Goal: Check status: Check status

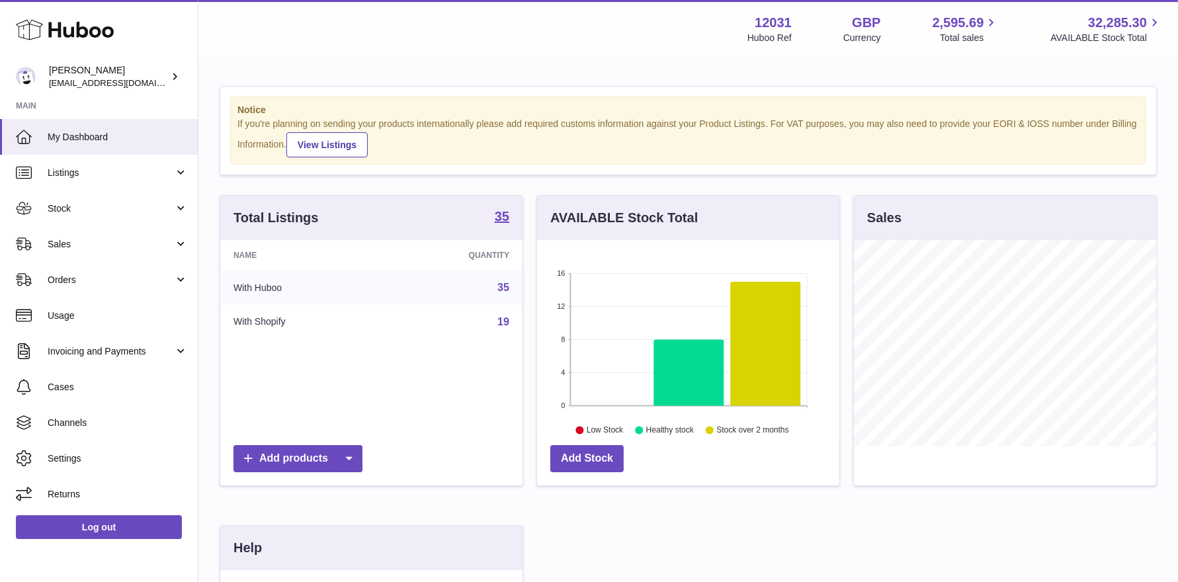
scroll to position [206, 302]
click at [106, 202] on span "Stock" at bounding box center [111, 208] width 126 height 13
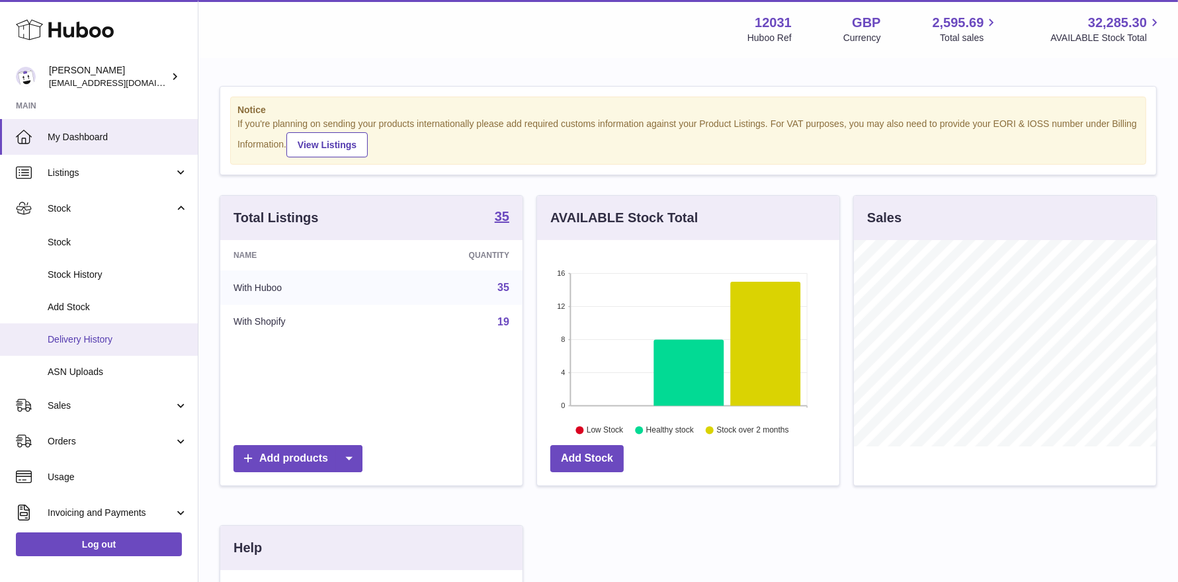
click at [96, 347] on link "Delivery History" at bounding box center [99, 339] width 198 height 32
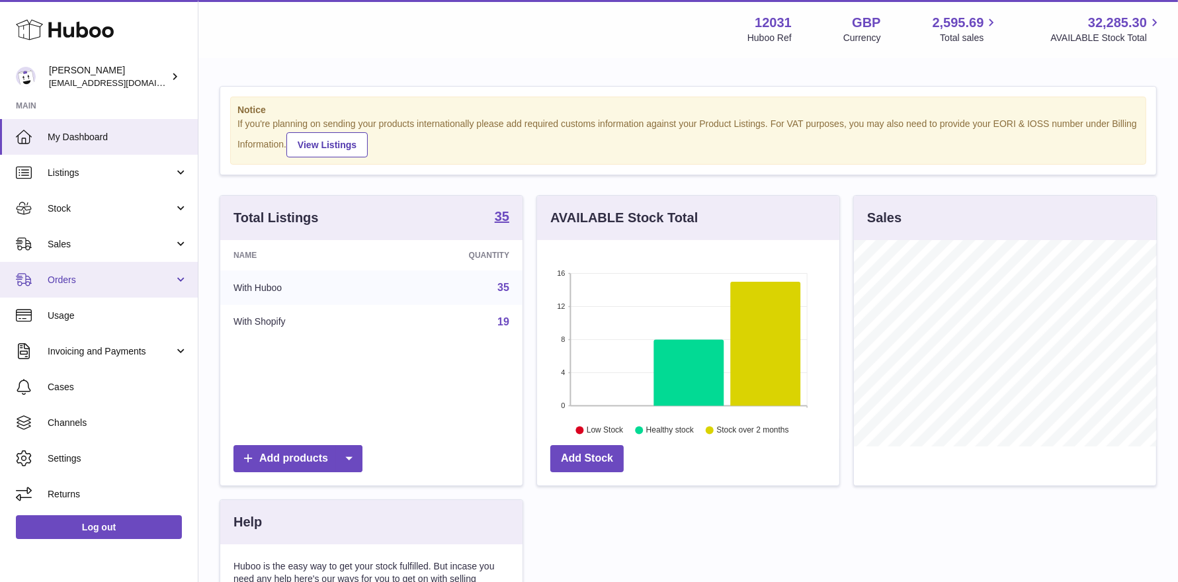
scroll to position [206, 302]
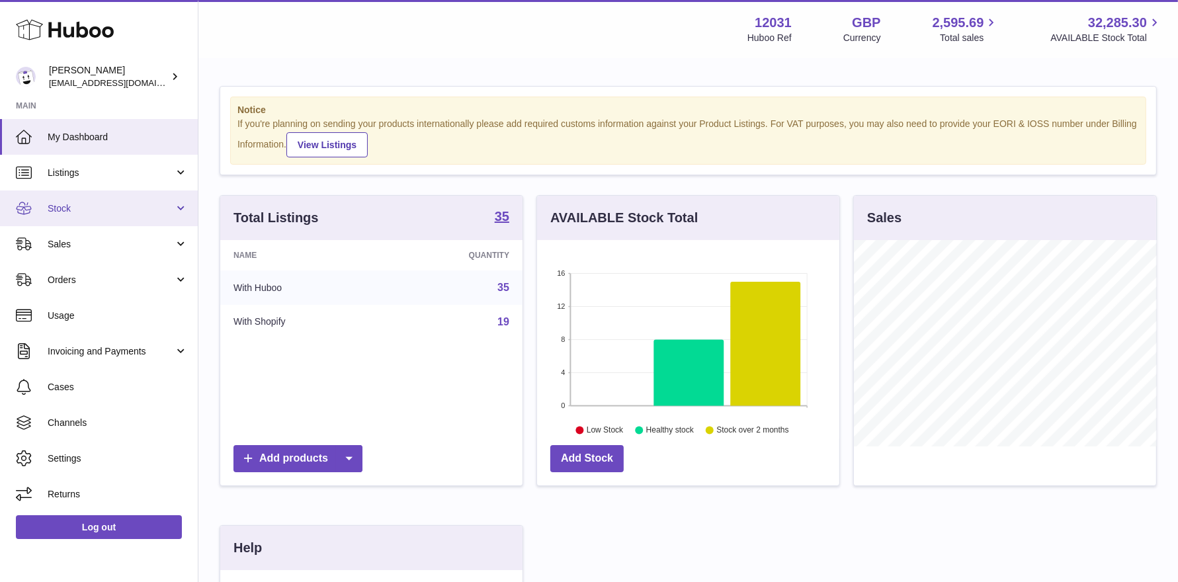
click at [63, 218] on link "Stock" at bounding box center [99, 209] width 198 height 36
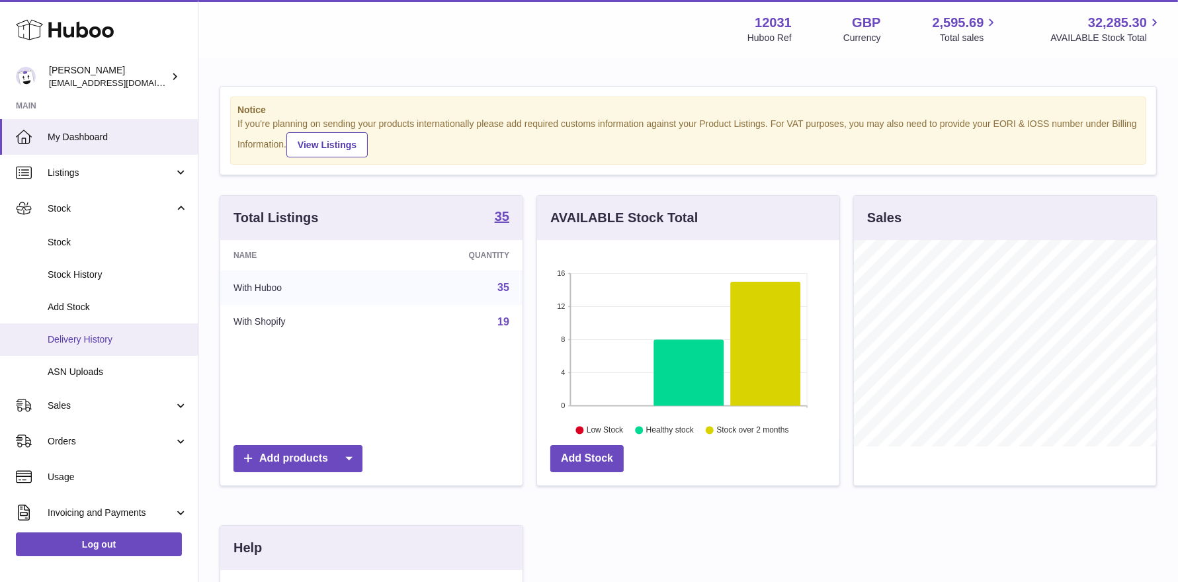
click at [94, 345] on span "Delivery History" at bounding box center [118, 339] width 140 height 13
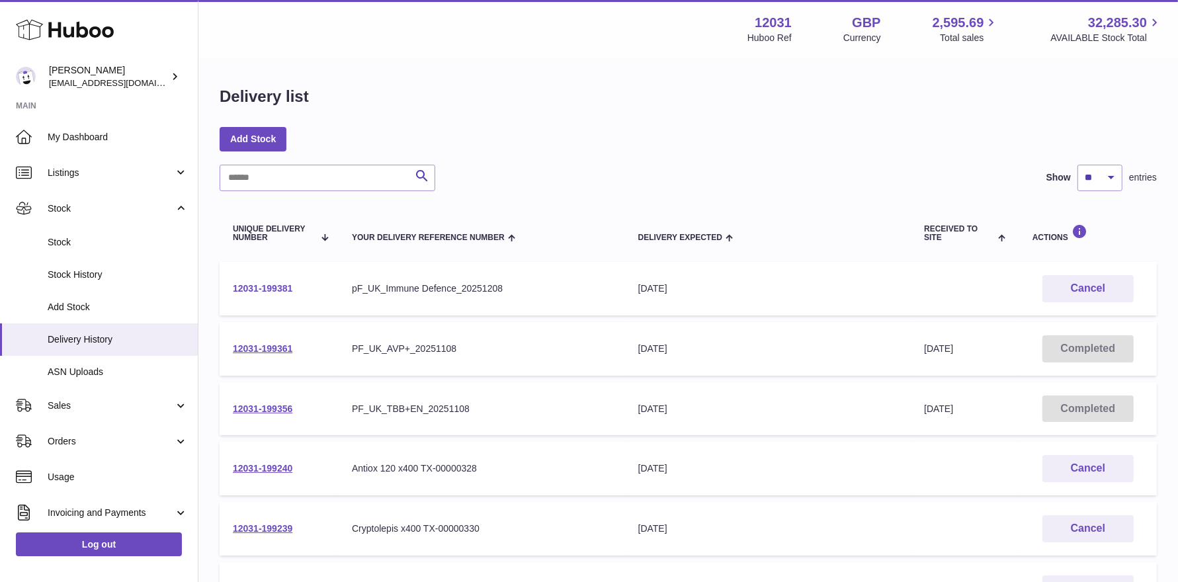
click at [253, 292] on link "12031-199381" at bounding box center [263, 288] width 60 height 11
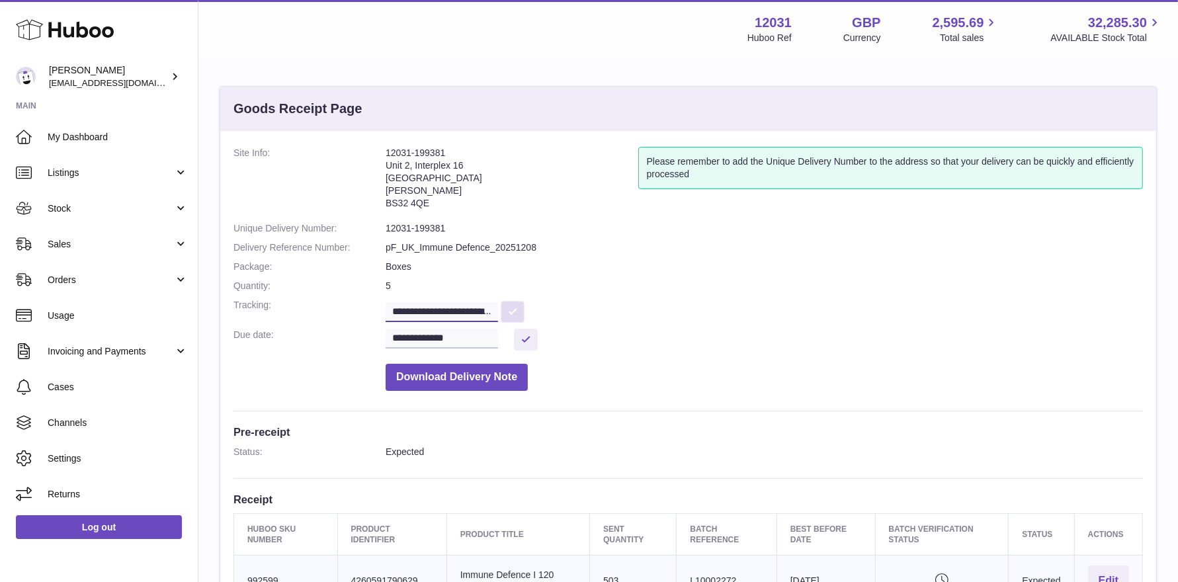
scroll to position [0, 93]
drag, startPoint x: 457, startPoint y: 310, endPoint x: 423, endPoint y: 310, distance: 33.7
click at [423, 310] on input "**********" at bounding box center [444, 312] width 116 height 20
